Goal: Information Seeking & Learning: Learn about a topic

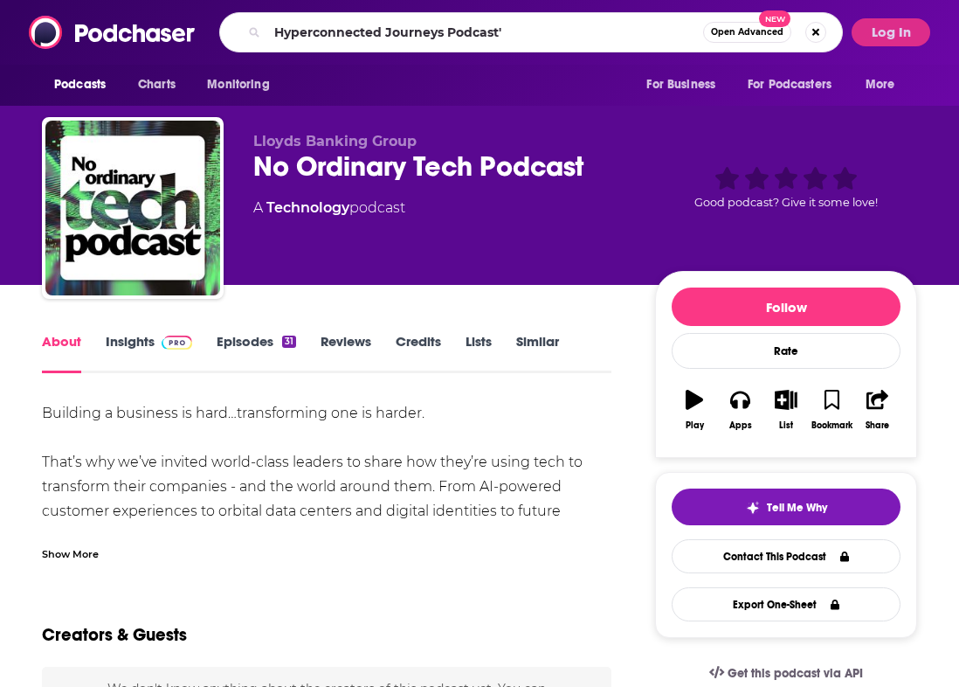
type input "Hyperconnected Journeys Podcast"
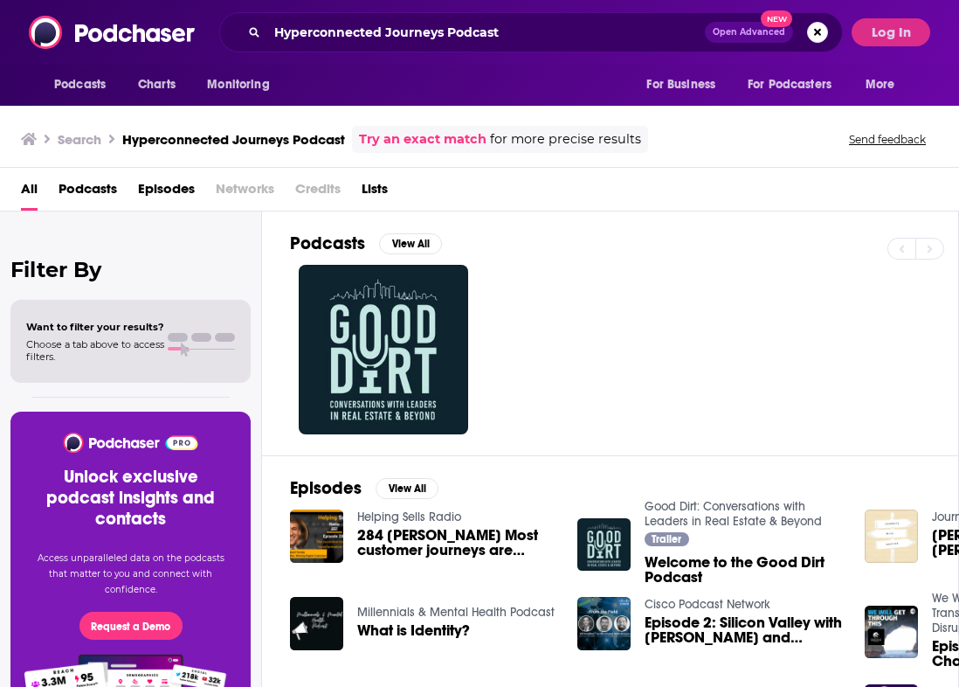
click at [424, 135] on link "Try an exact match" at bounding box center [423, 139] width 128 height 20
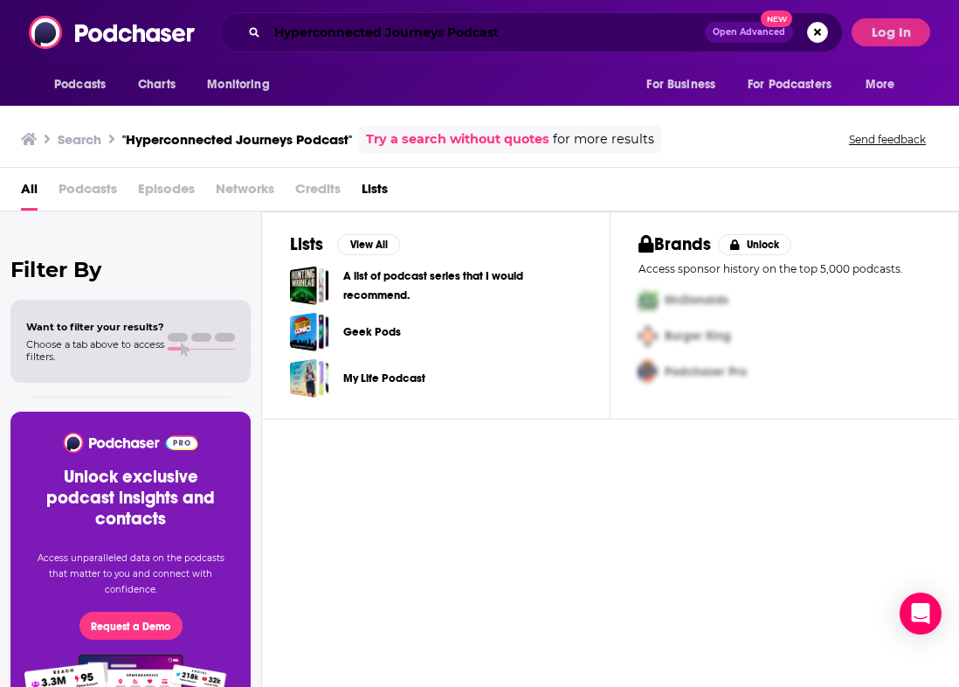
click at [463, 33] on input "Hyperconnected Journeys Podcast" at bounding box center [486, 32] width 438 height 28
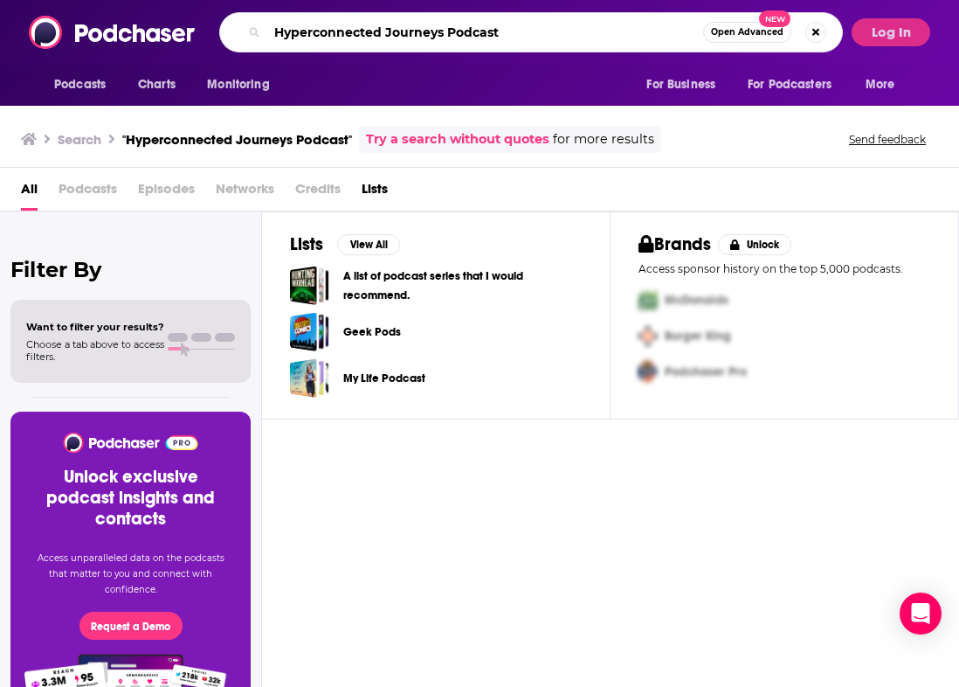
click at [463, 33] on input "Hyperconnected Journeys Podcast" at bounding box center [485, 32] width 436 height 28
type input "Hyperconnected Journeys"
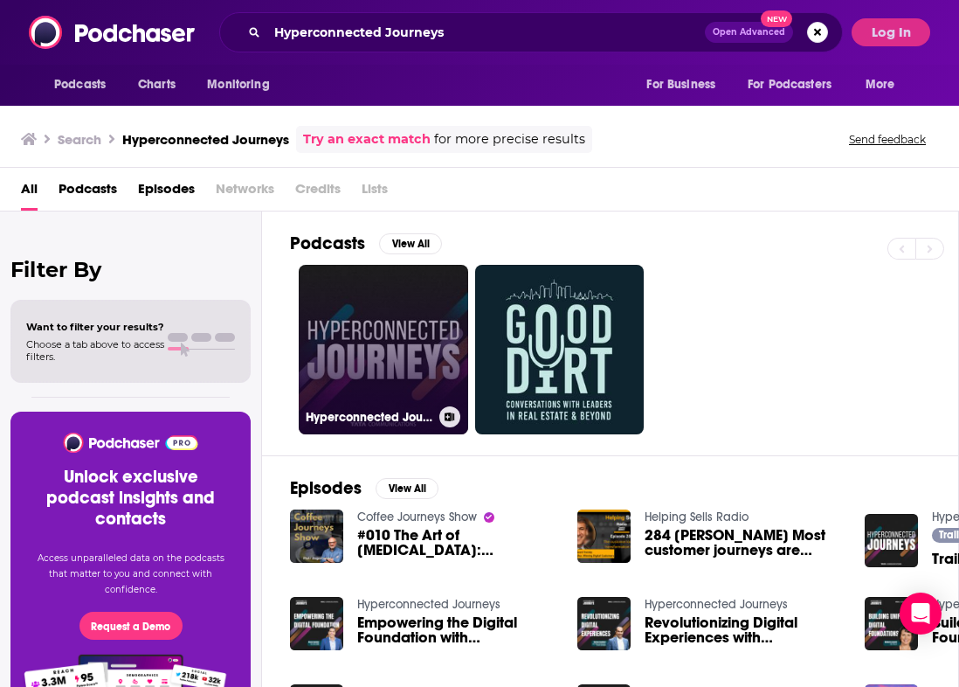
click at [395, 346] on link "Hyperconnected Journeys" at bounding box center [383, 349] width 169 height 169
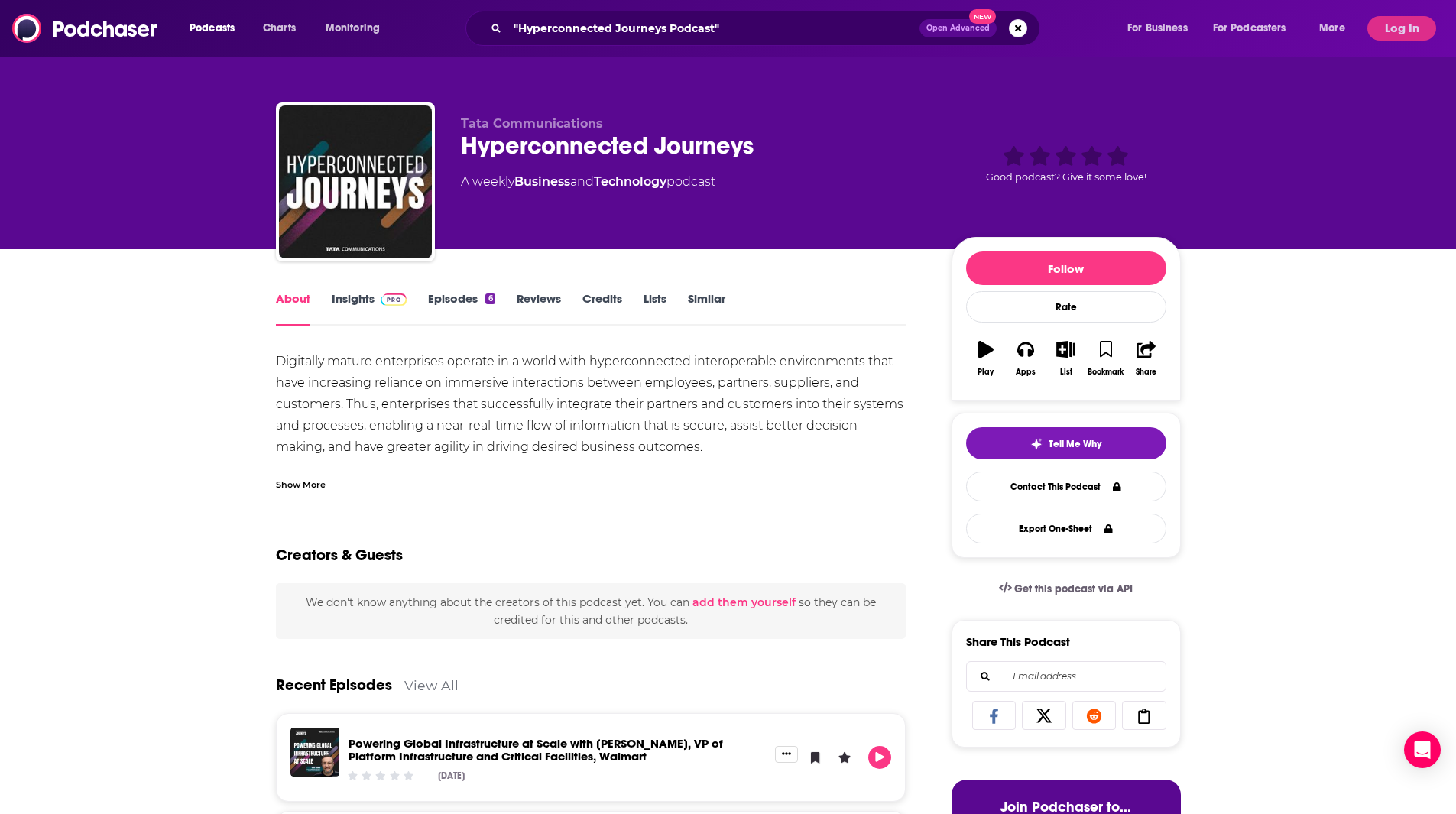
click at [317, 491] on div "Show More" at bounding box center [300, 483] width 50 height 15
